Goal: Information Seeking & Learning: Learn about a topic

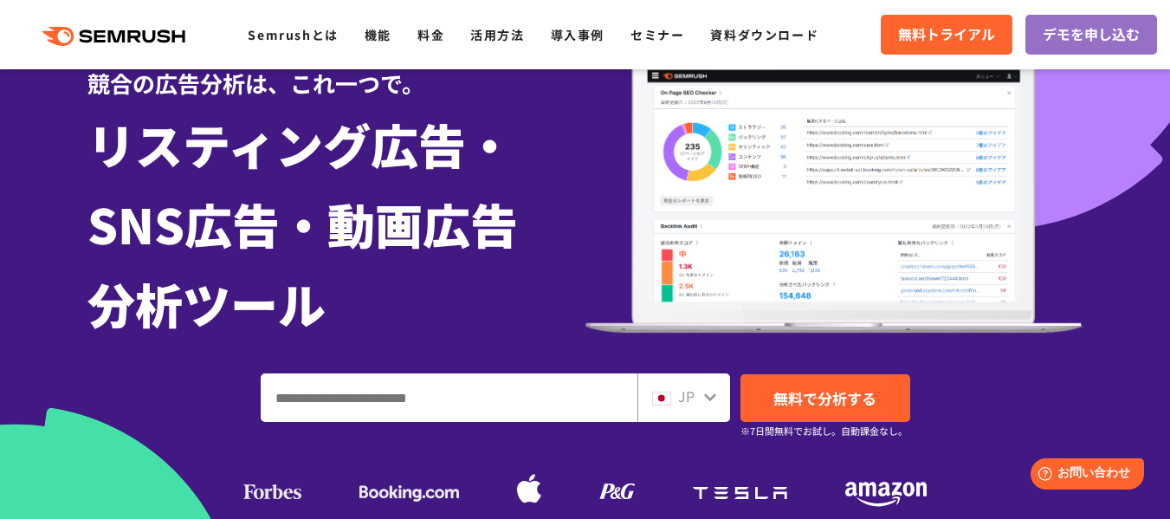
scroll to position [173, 0]
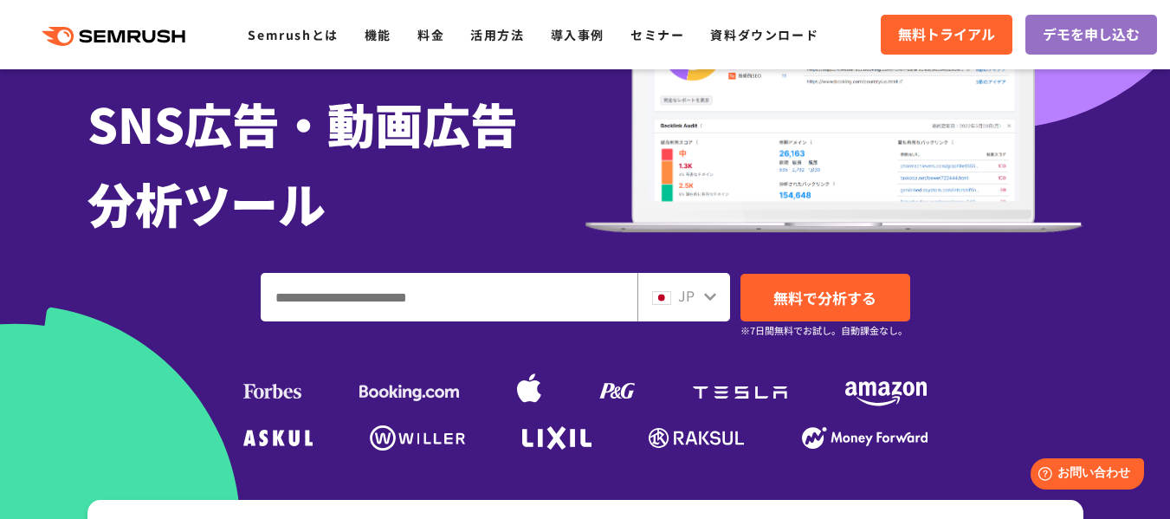
click at [345, 290] on input "ドメイン、キーワードまたはURLを入力してください" at bounding box center [449, 297] width 375 height 47
type input "****"
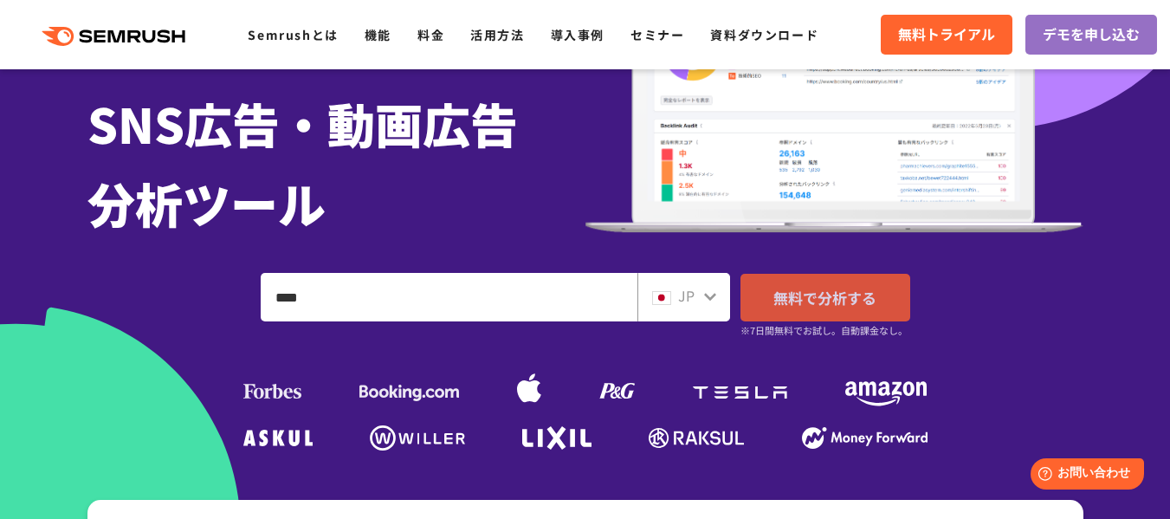
click at [834, 304] on span "無料で分析する" at bounding box center [825, 298] width 103 height 22
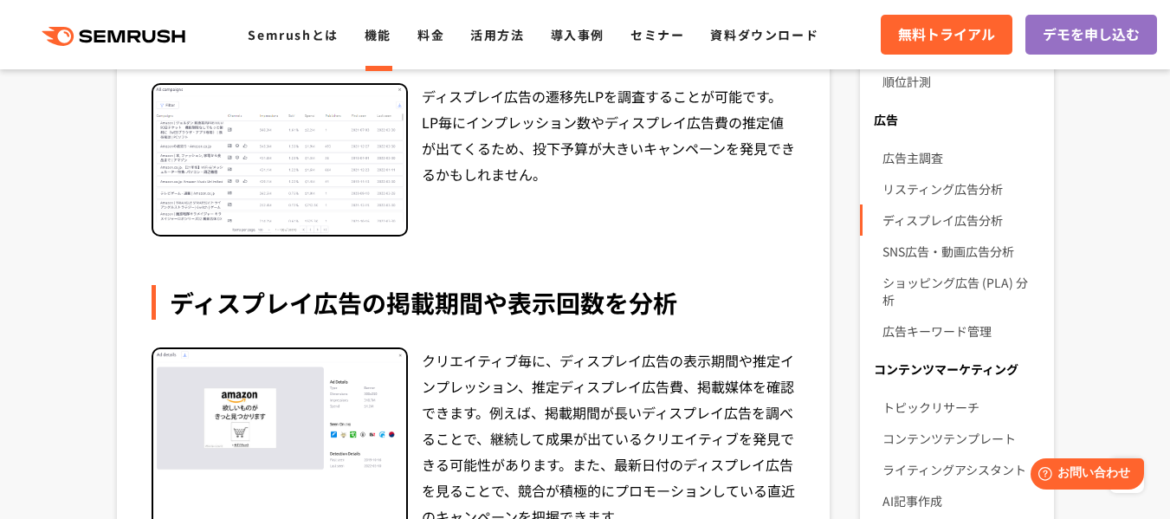
scroll to position [608, 0]
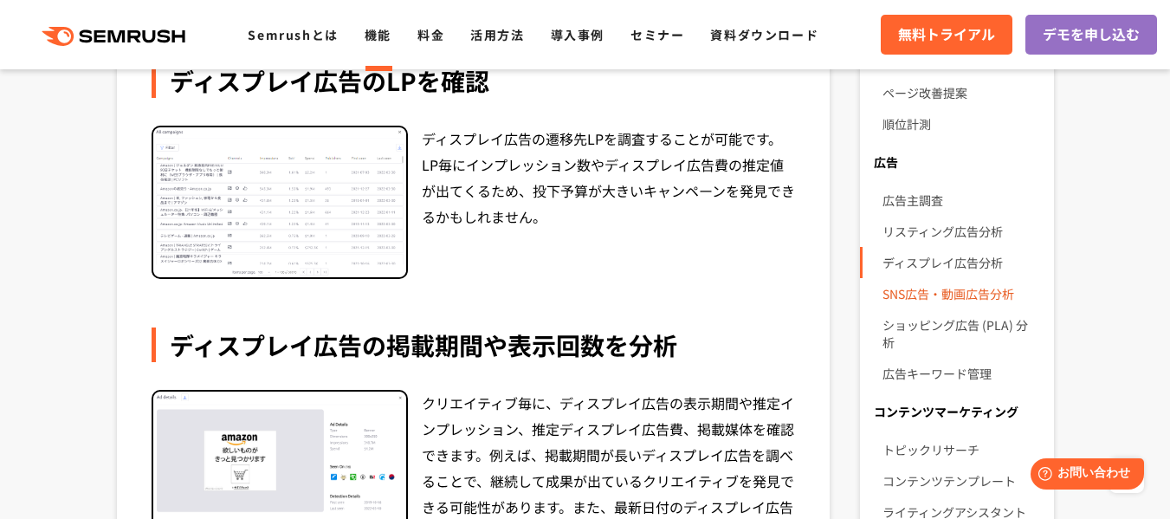
click at [966, 294] on link "SNS広告・動画広告分析" at bounding box center [961, 293] width 157 height 31
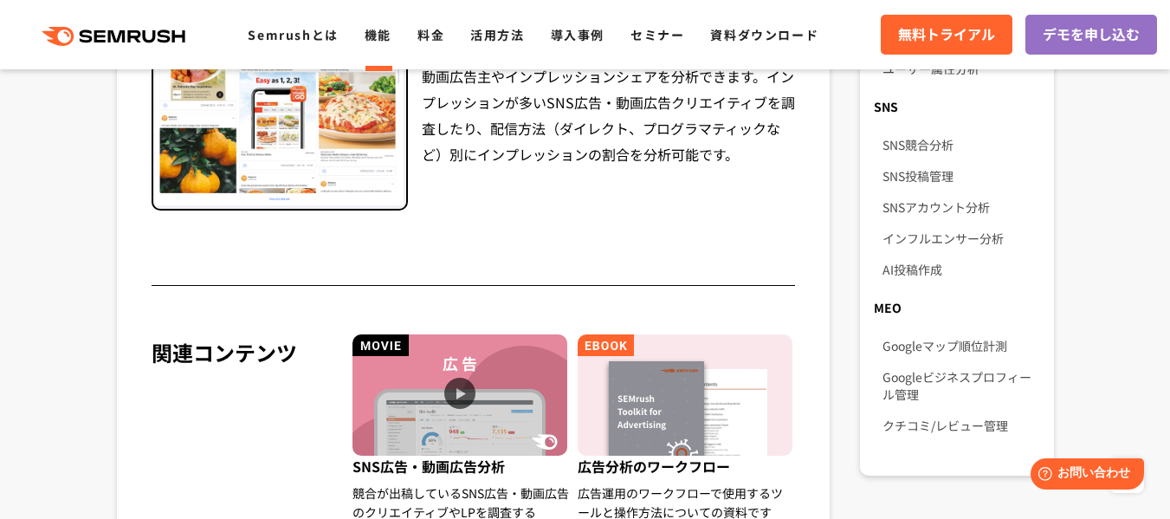
scroll to position [1386, 0]
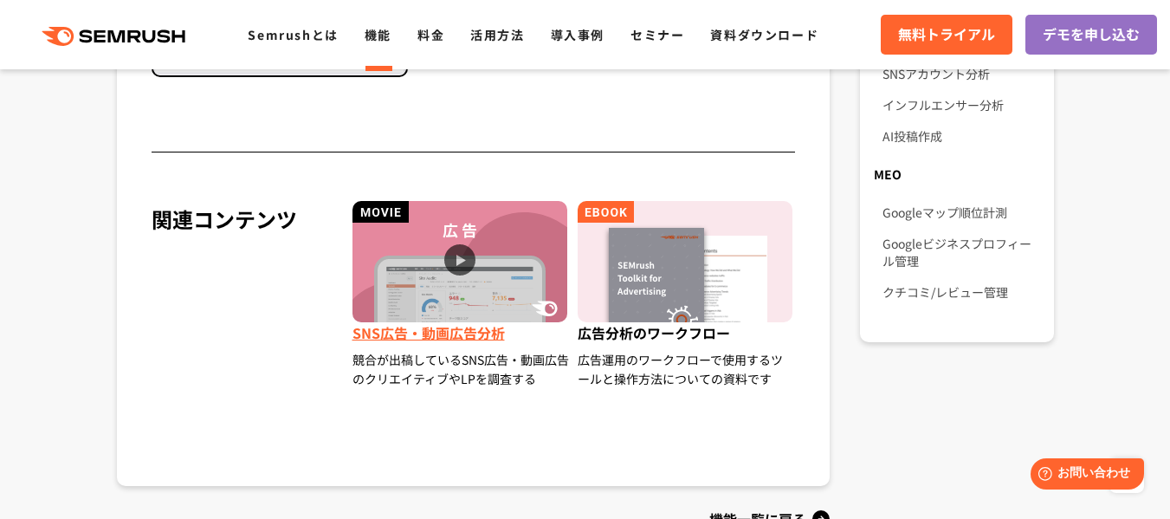
click at [464, 255] on img at bounding box center [460, 261] width 215 height 121
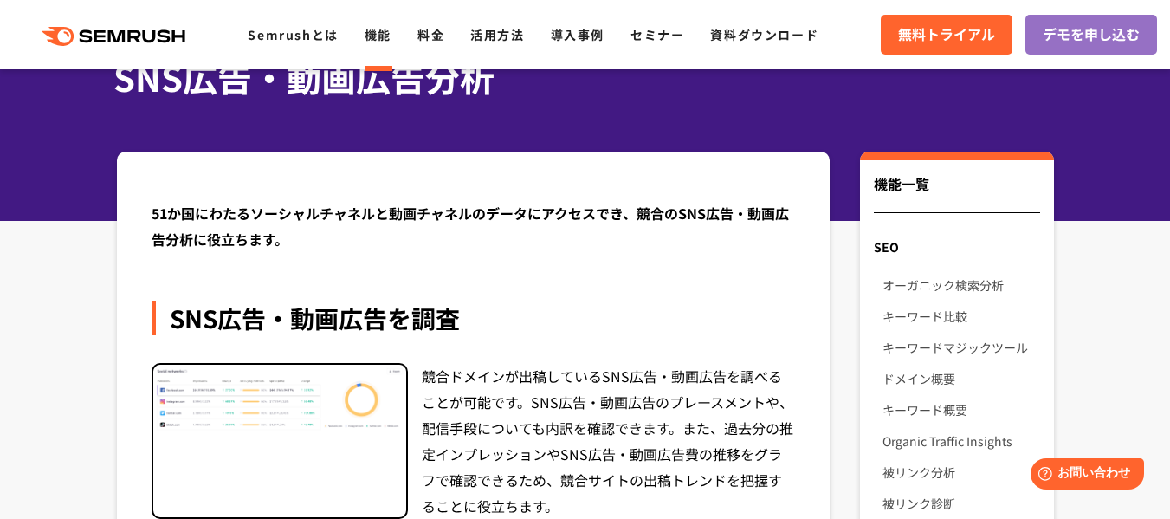
scroll to position [0, 0]
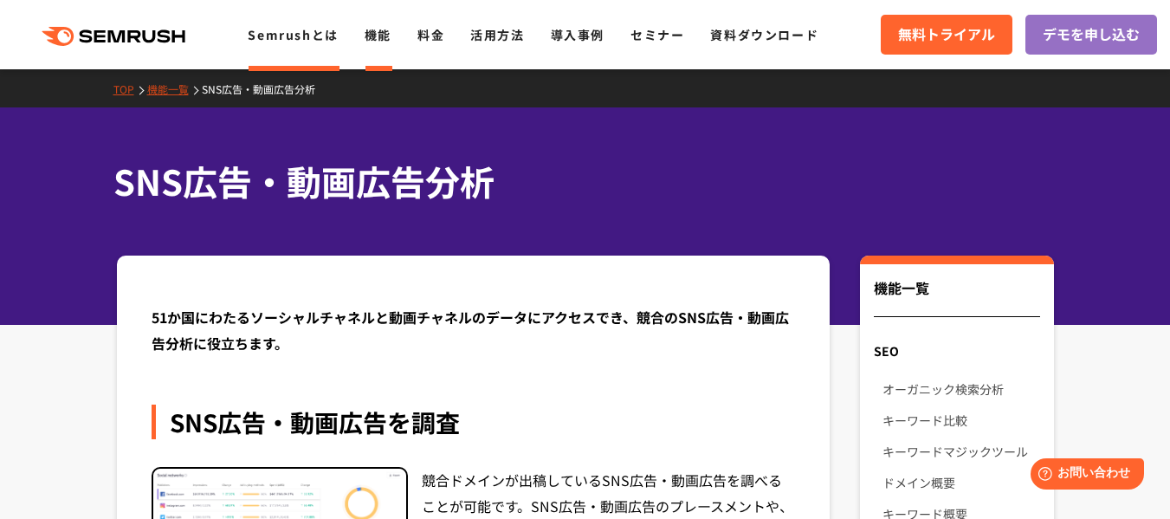
click at [304, 40] on link "Semrushとは" at bounding box center [293, 34] width 90 height 17
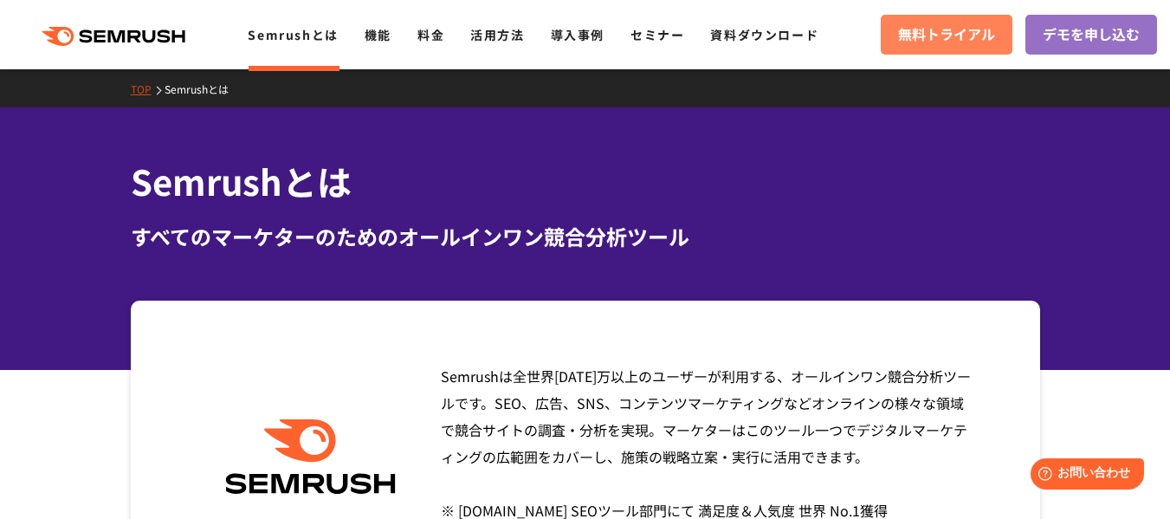
click at [979, 44] on span "無料トライアル" at bounding box center [946, 34] width 97 height 23
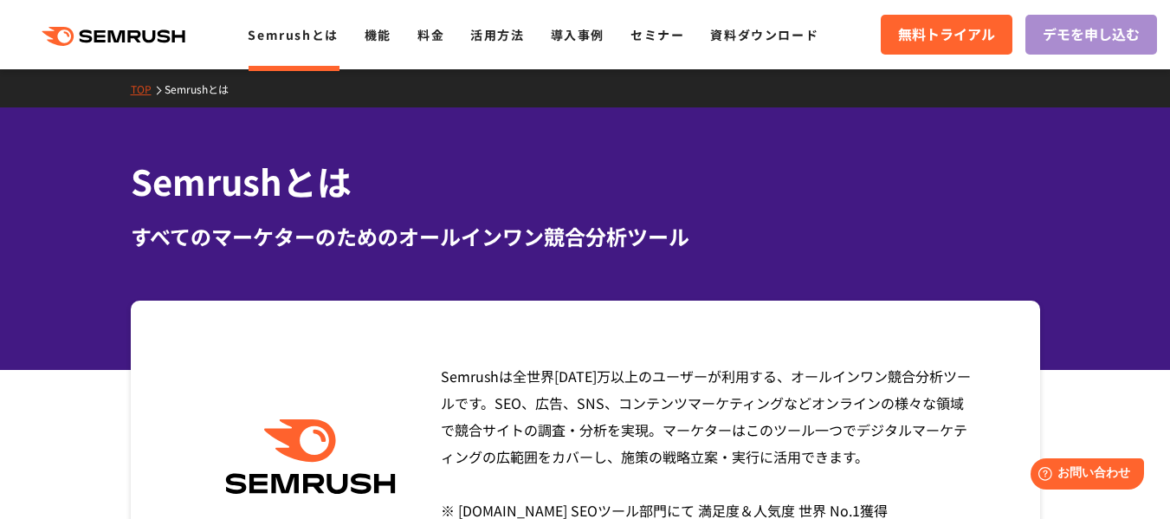
click at [1058, 23] on span "デモを申し込む" at bounding box center [1091, 34] width 97 height 23
click at [356, 40] on ul "Semrushとは 機能 料金 活用方法 導入事例 セミナー 資料ダウンロード" at bounding box center [546, 34] width 597 height 23
click at [373, 36] on link "機能" at bounding box center [378, 34] width 27 height 17
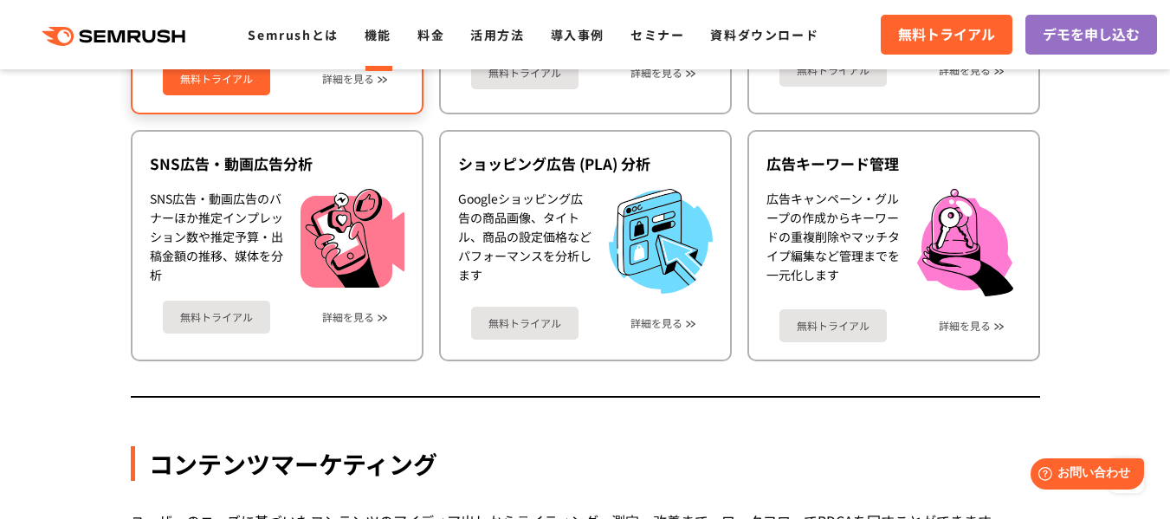
scroll to position [1889, 0]
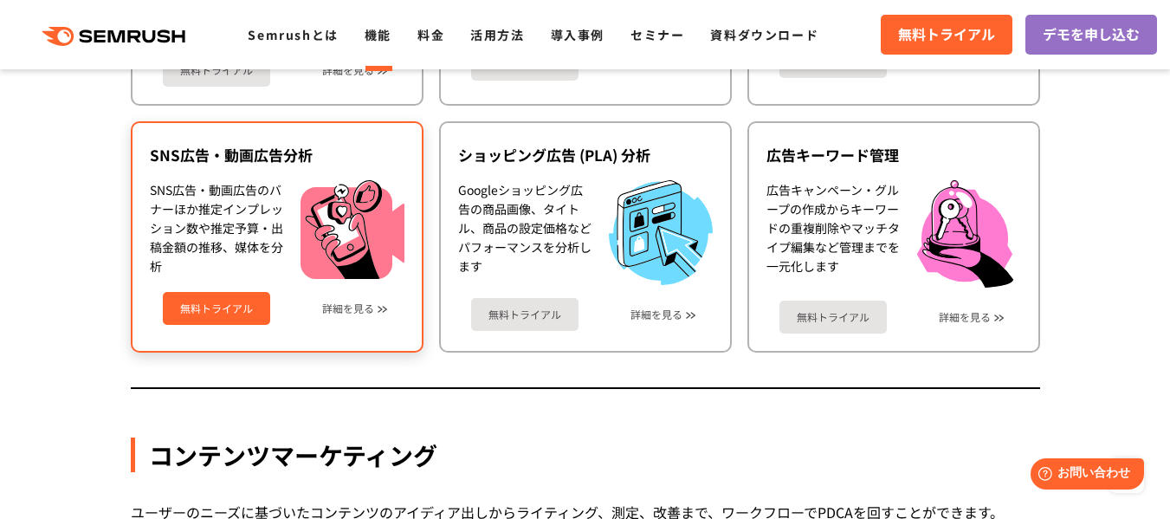
click at [207, 306] on link "無料トライアル" at bounding box center [216, 308] width 107 height 33
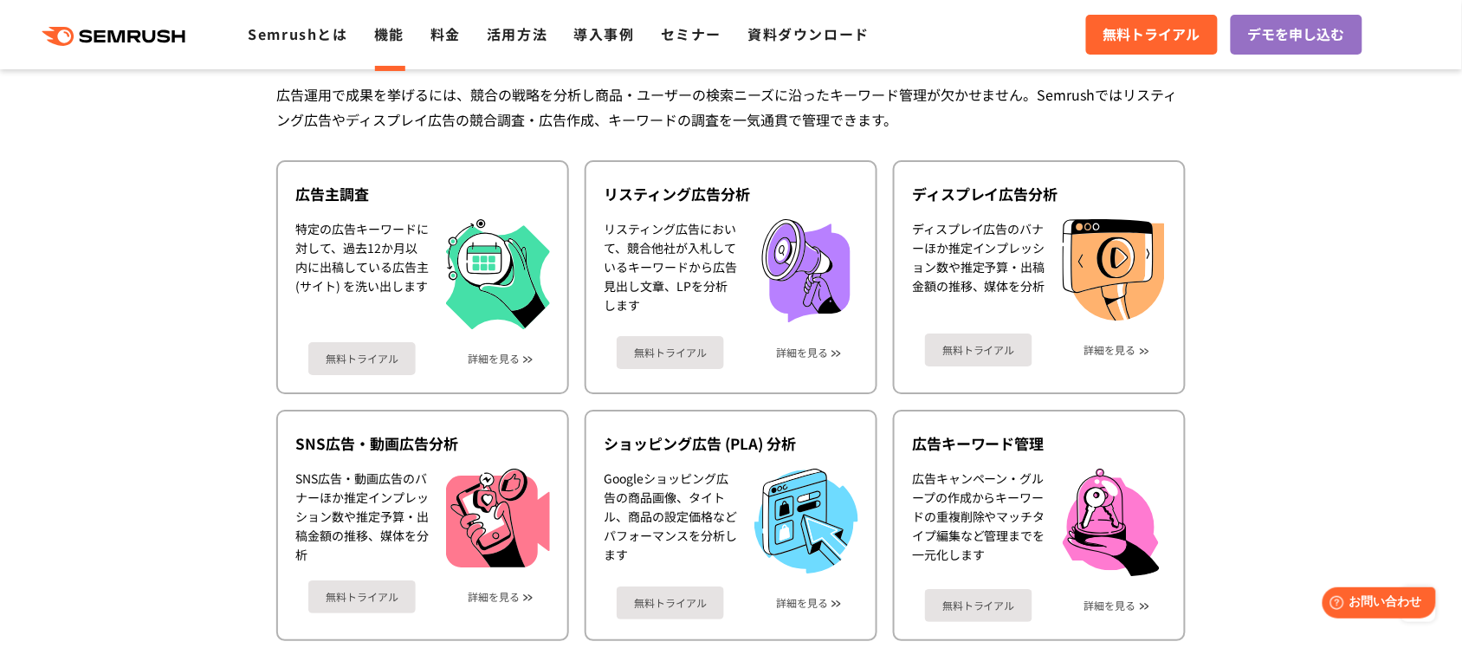
scroll to position [1600, 0]
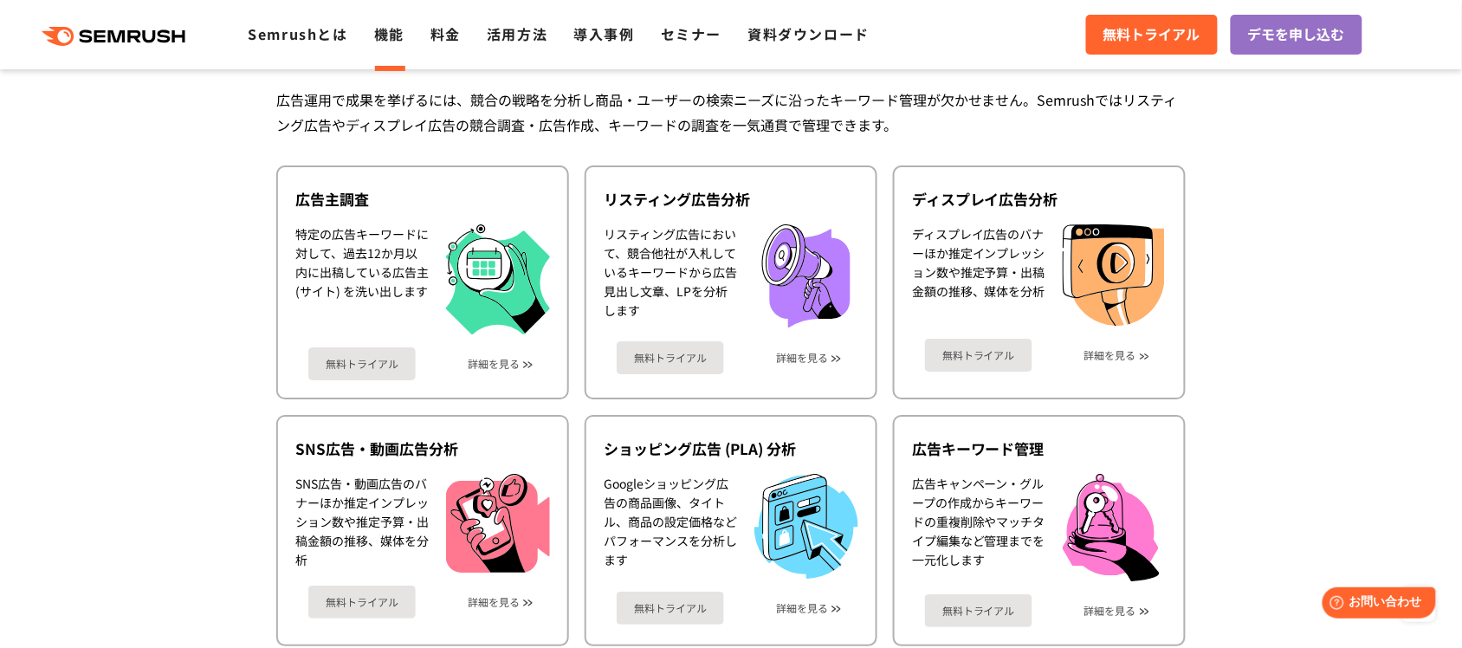
scroll to position [1595, 0]
click at [1170, 518] on span "お問い合わせ" at bounding box center [1385, 601] width 75 height 16
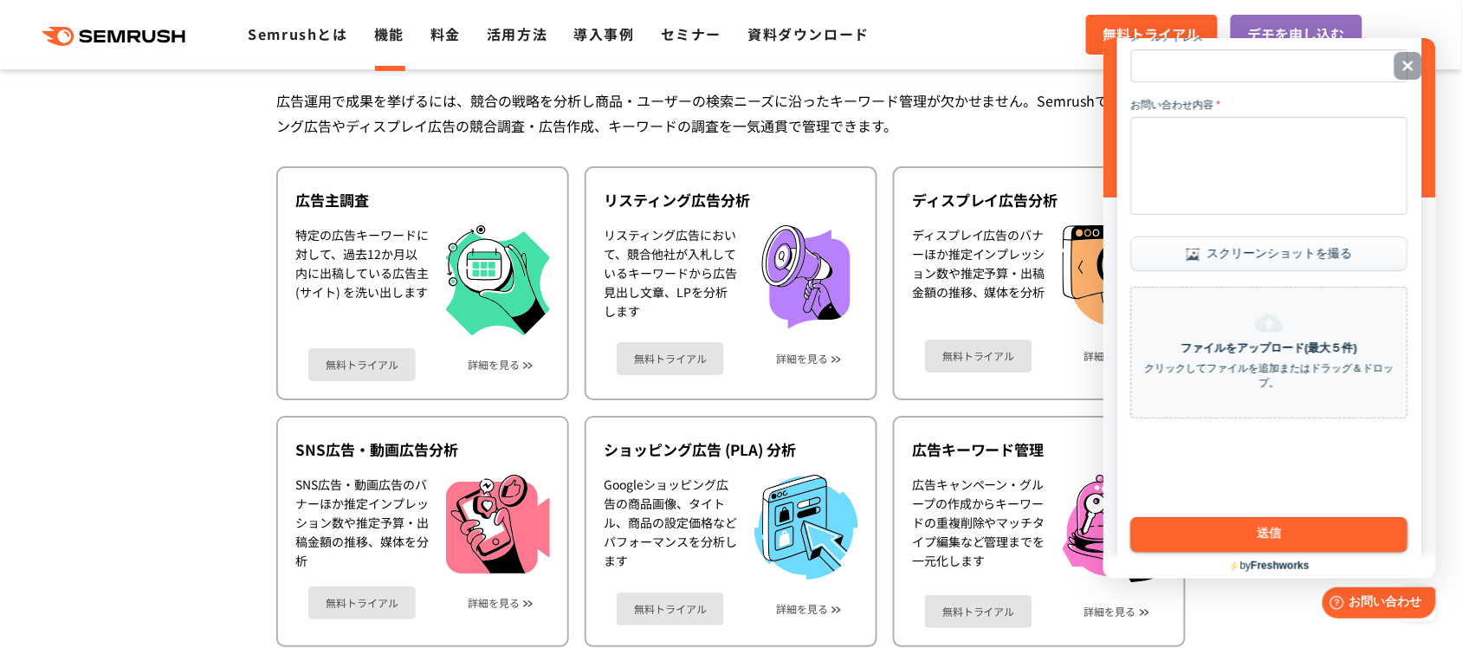
scroll to position [243, 0]
click at [1170, 63] on icon "Close" at bounding box center [1407, 64] width 13 height 13
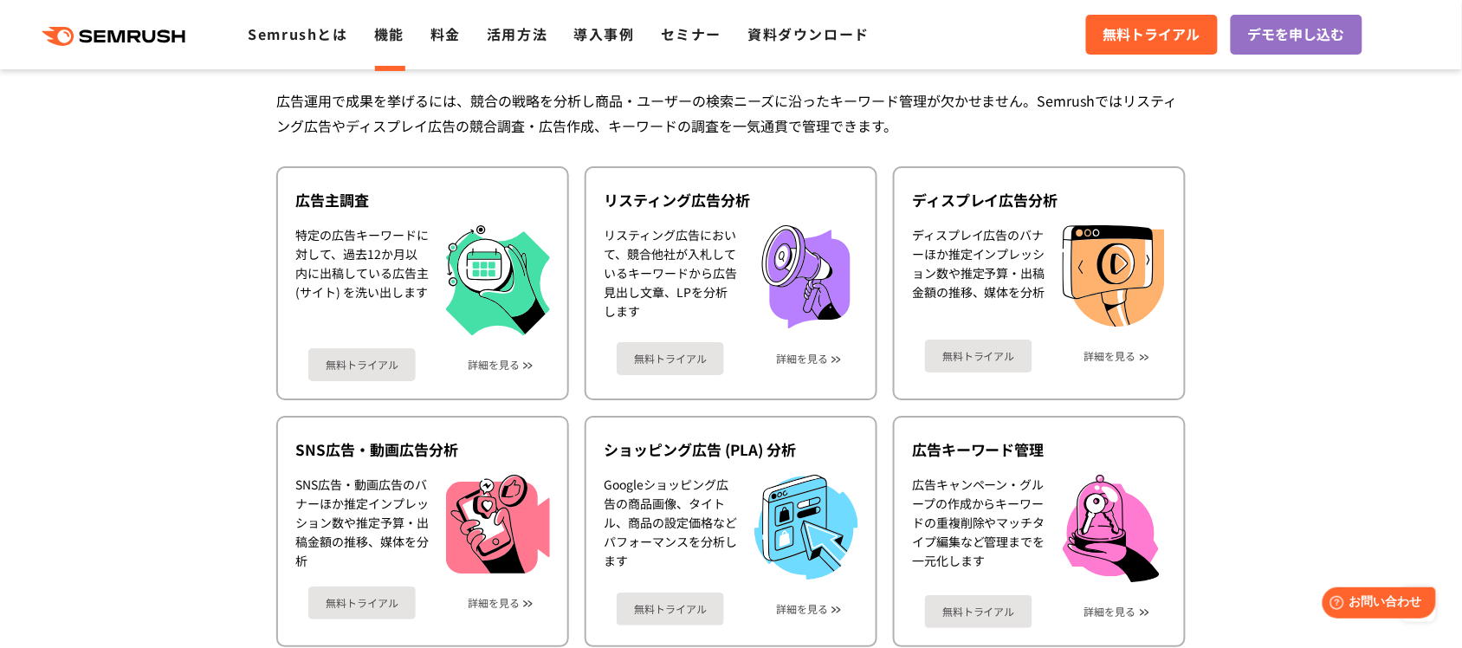
click at [450, 33] on link "料金" at bounding box center [446, 33] width 30 height 21
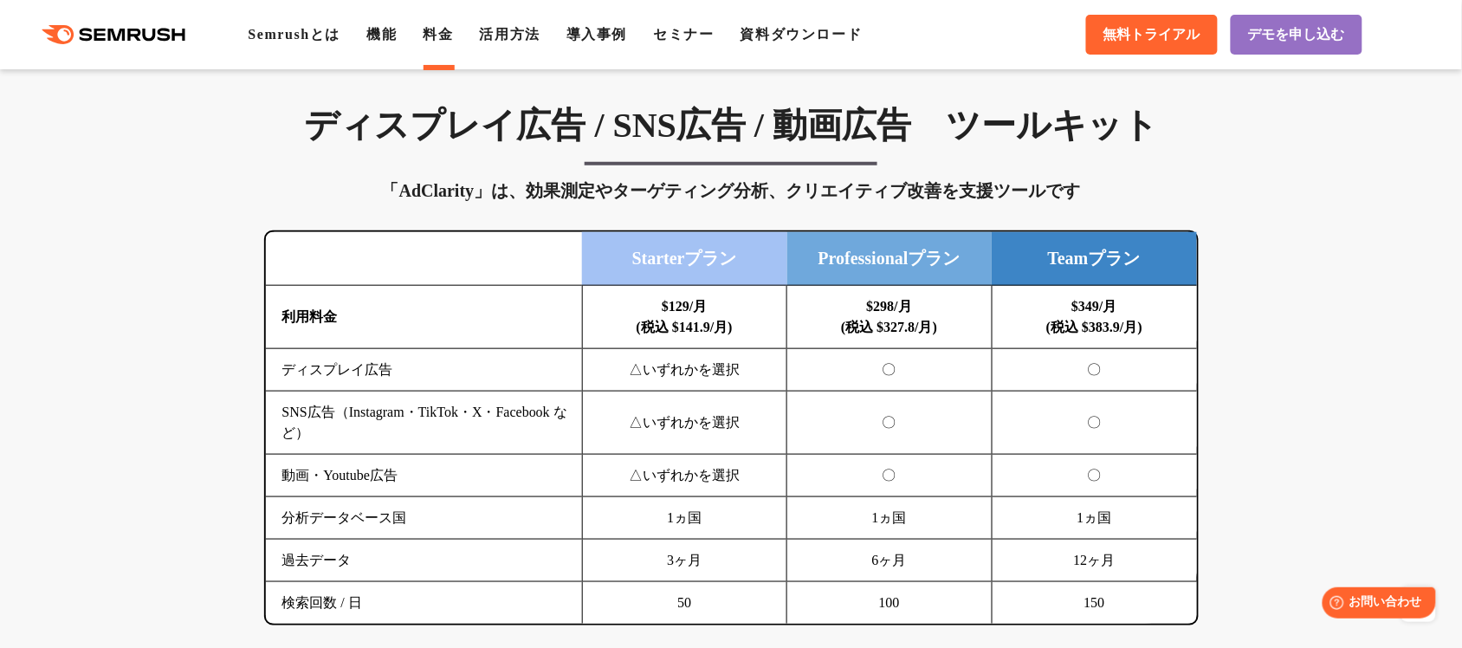
scroll to position [2302, 0]
click at [284, 36] on link "Semrushとは" at bounding box center [294, 34] width 93 height 15
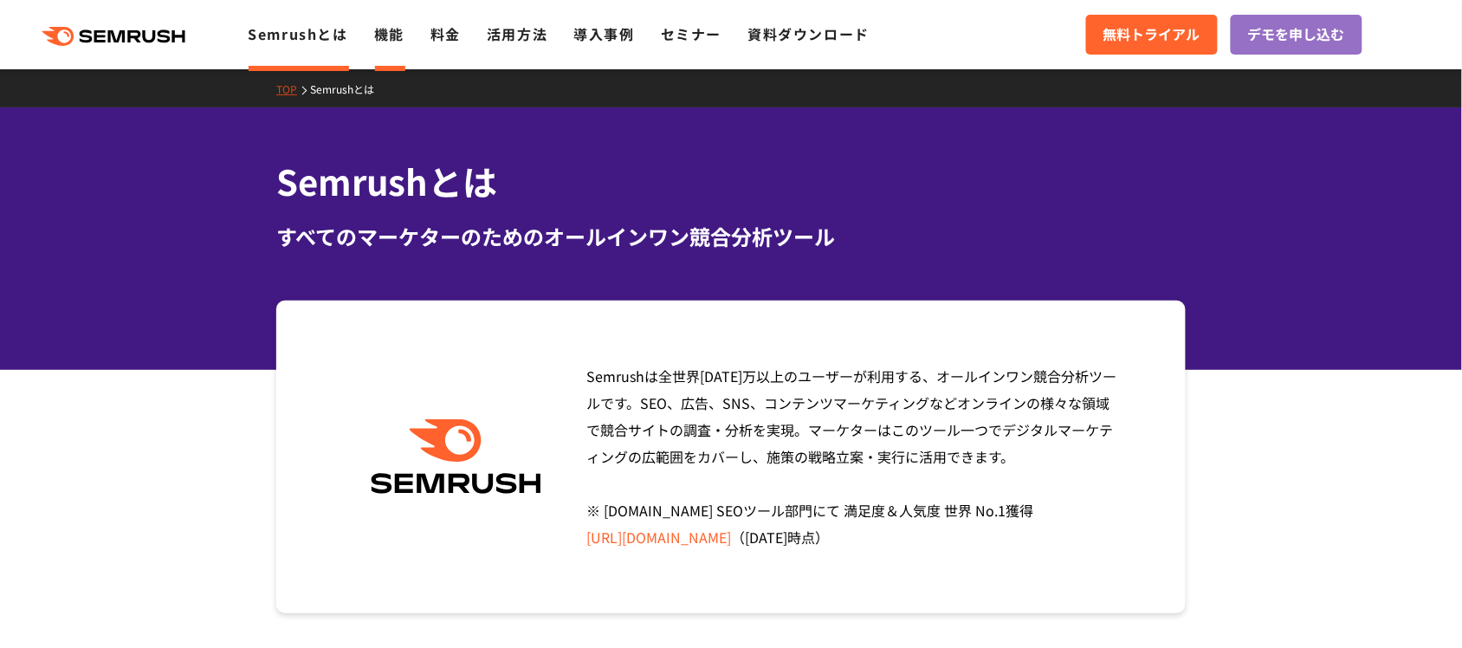
drag, startPoint x: 0, startPoint y: 0, endPoint x: 379, endPoint y: 42, distance: 380.9
click at [379, 42] on link "機能" at bounding box center [389, 33] width 30 height 21
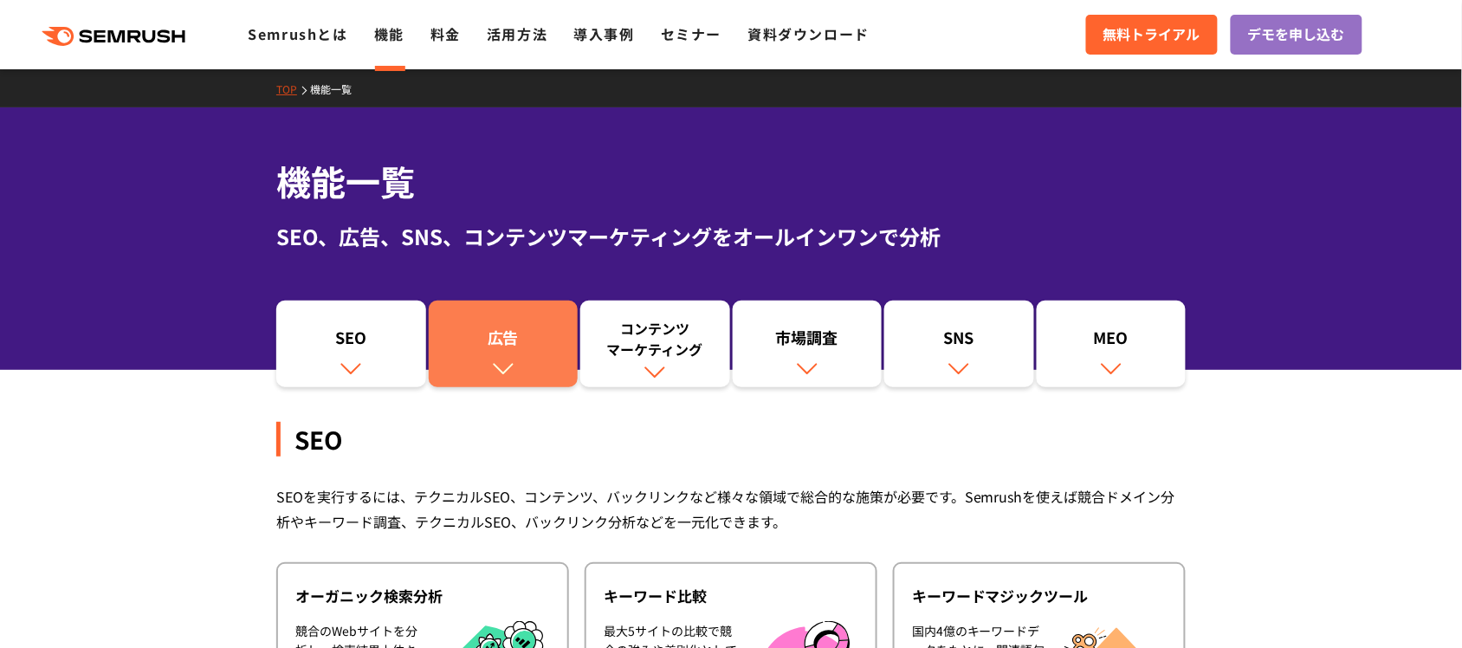
click at [538, 334] on div "広告" at bounding box center [503, 341] width 133 height 29
